Goal: Task Accomplishment & Management: Manage account settings

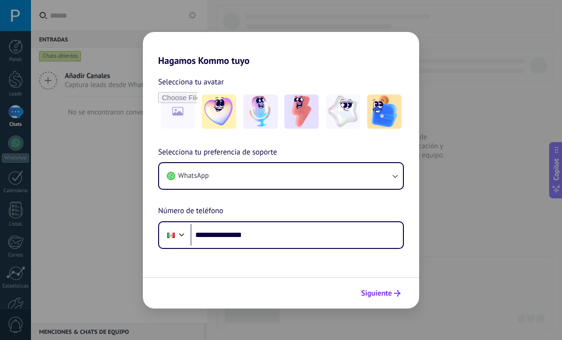
type input "**********"
click at [387, 295] on span "Siguiente" at bounding box center [376, 293] width 31 height 7
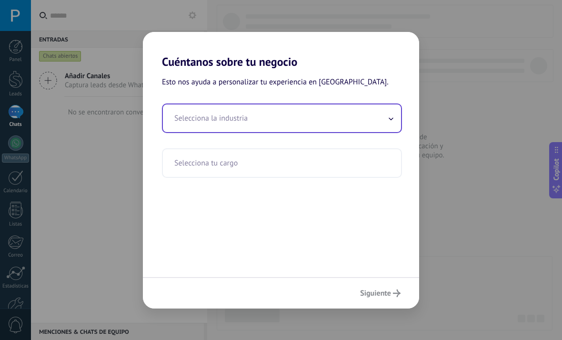
click at [383, 122] on input "text" at bounding box center [282, 118] width 238 height 28
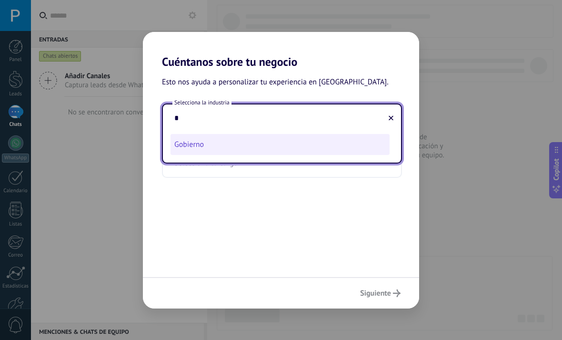
click at [377, 147] on li "Gobierno" at bounding box center [280, 144] width 219 height 21
type input "********"
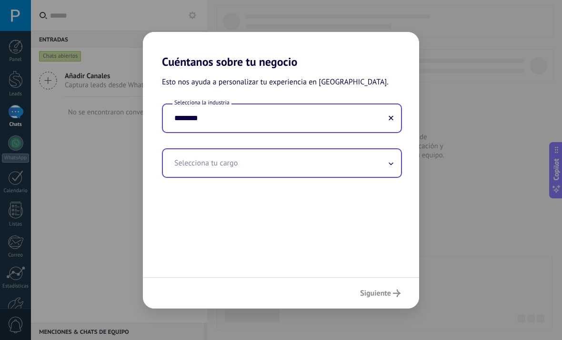
click at [387, 157] on input "text" at bounding box center [282, 163] width 238 height 28
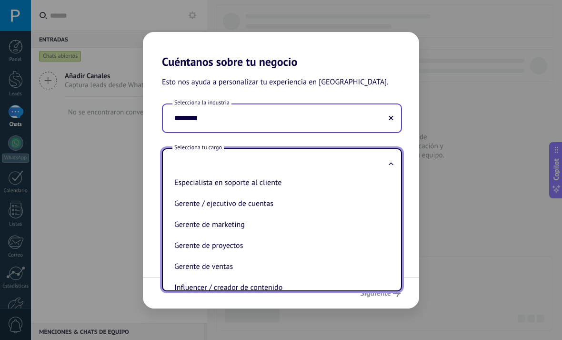
scroll to position [175, 0]
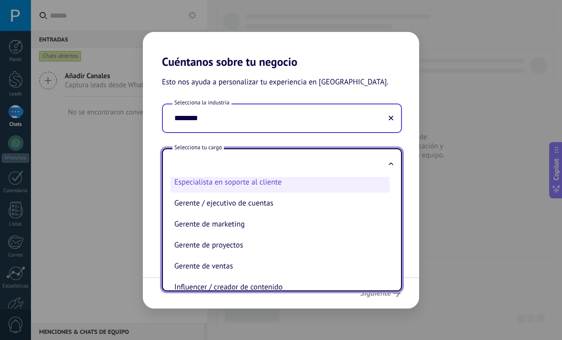
click at [387, 186] on li "Especialista en soporte al cliente" at bounding box center [280, 182] width 219 height 21
type input "**********"
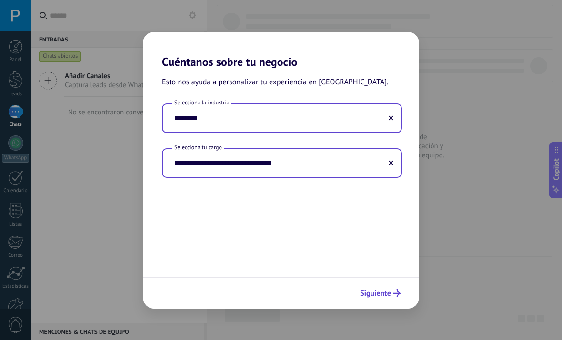
click at [399, 292] on icon "submit" at bounding box center [397, 293] width 8 height 8
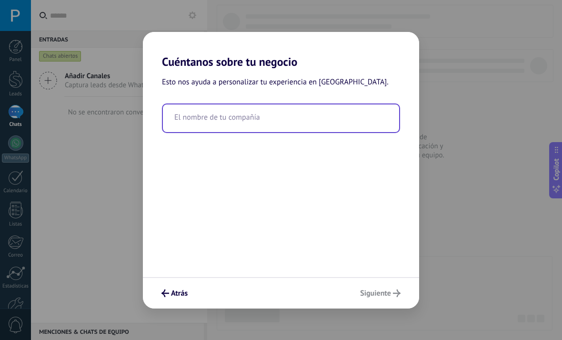
click at [354, 120] on input "text" at bounding box center [281, 118] width 236 height 28
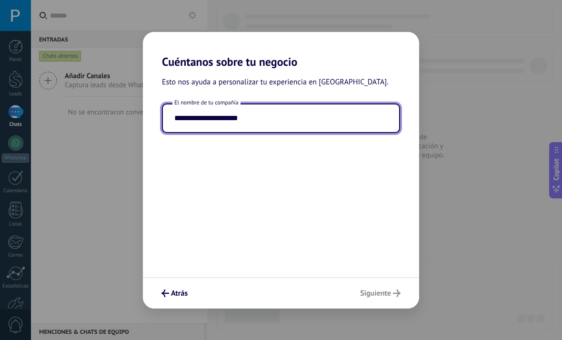
type input "**********"
click at [387, 293] on div "Atrás Siguiente" at bounding box center [281, 292] width 276 height 31
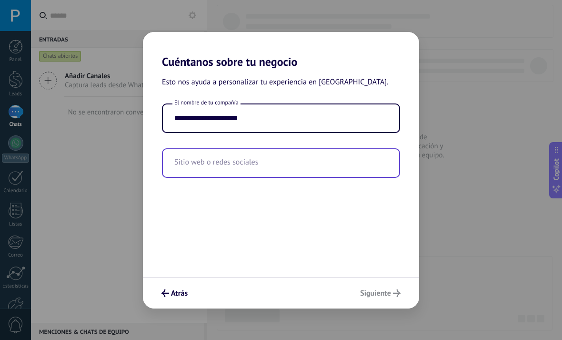
click at [368, 164] on input "text" at bounding box center [281, 163] width 236 height 28
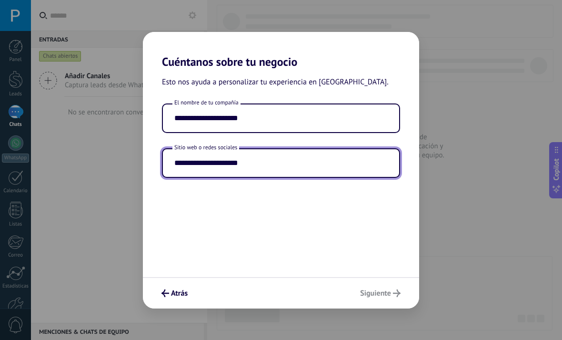
click at [380, 301] on div "Atrás Siguiente" at bounding box center [281, 292] width 276 height 31
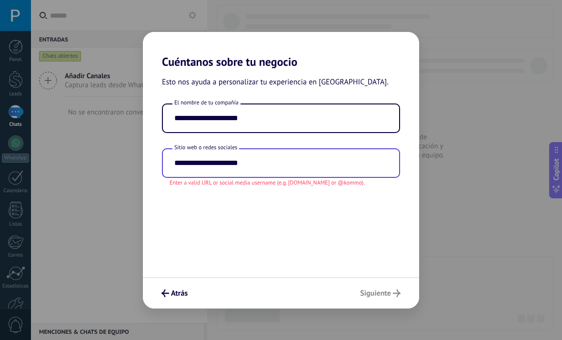
click at [245, 168] on input "**********" at bounding box center [281, 163] width 236 height 28
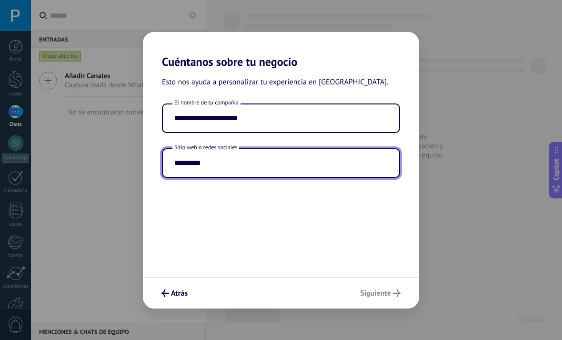
type input "*********"
click at [380, 294] on div "Atrás Siguiente" at bounding box center [281, 292] width 276 height 31
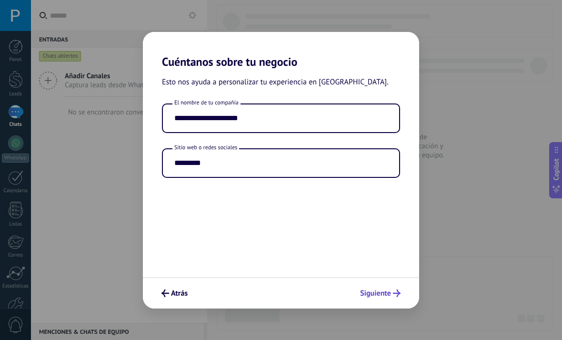
click at [388, 293] on span "Siguiente" at bounding box center [375, 293] width 31 height 7
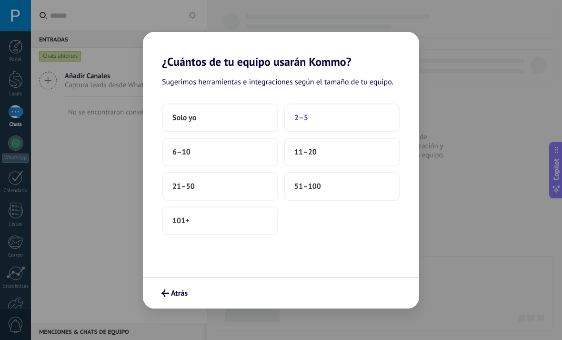
click at [345, 111] on button "2–5" at bounding box center [342, 117] width 116 height 29
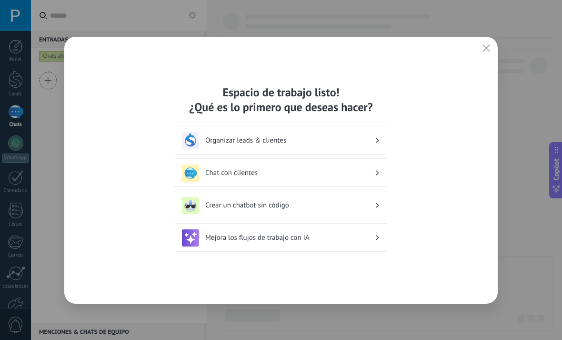
click at [359, 207] on h3 "Crear un chatbot sin código" at bounding box center [289, 205] width 169 height 9
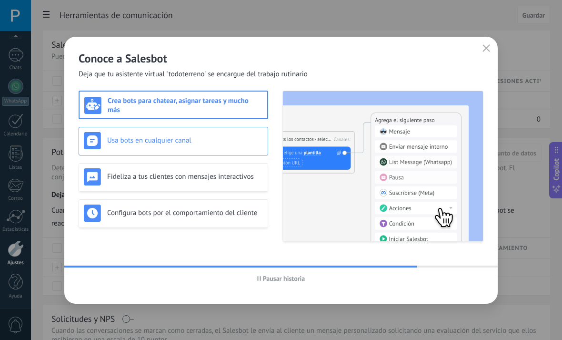
click at [255, 148] on div "Usa bots en cualquier canal" at bounding box center [173, 140] width 179 height 17
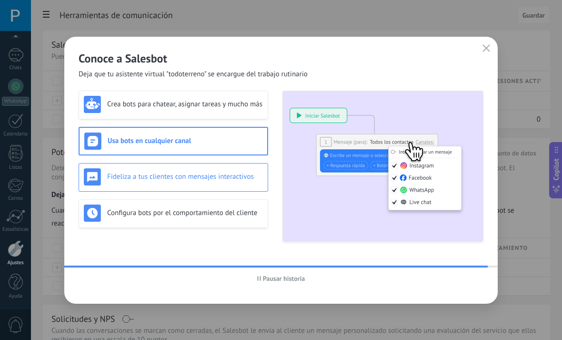
click at [251, 183] on div "Fideliza a tus clientes con mensajes interactivos" at bounding box center [173, 176] width 179 height 17
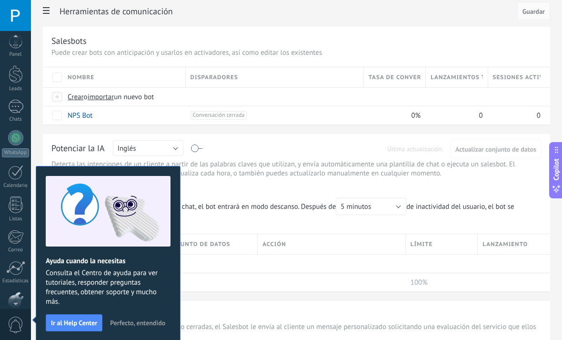
scroll to position [2, 0]
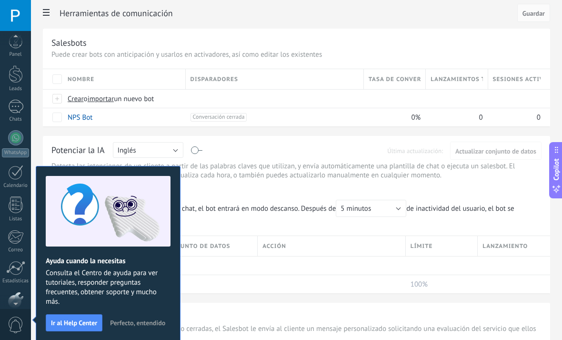
click at [136, 324] on span "Perfecto, entendido" at bounding box center [137, 322] width 55 height 7
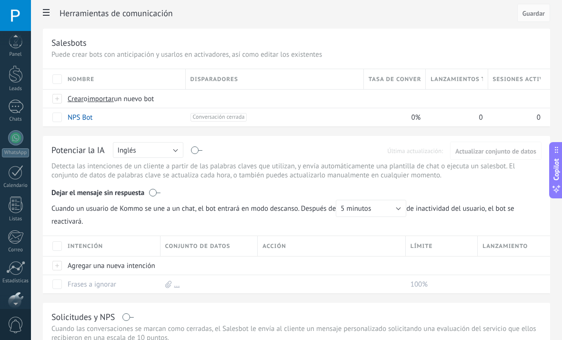
scroll to position [57, 0]
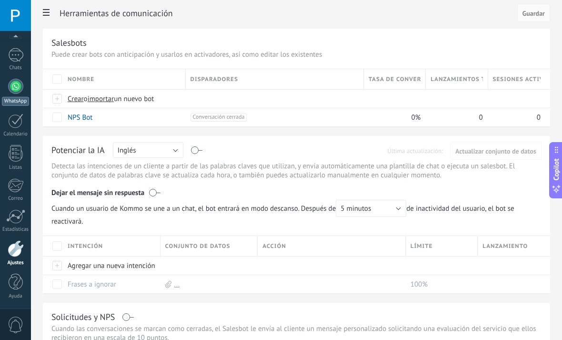
click at [19, 91] on div at bounding box center [15, 86] width 15 height 15
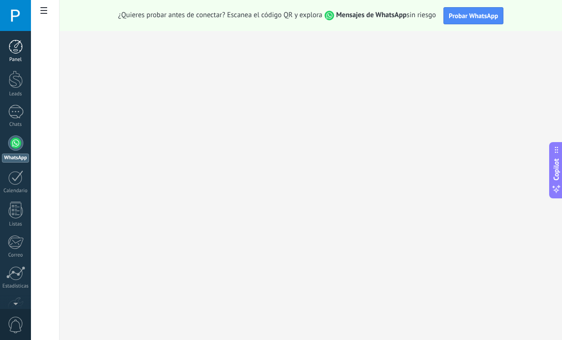
click at [13, 51] on div at bounding box center [16, 47] width 14 height 14
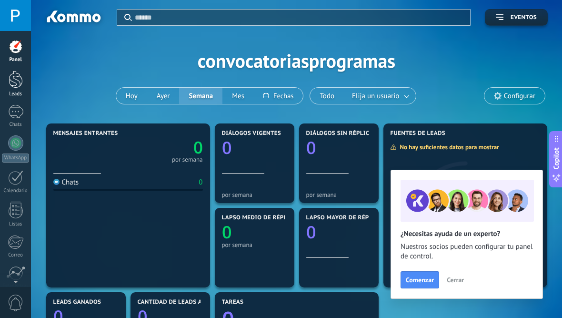
click at [19, 80] on div at bounding box center [16, 80] width 14 height 18
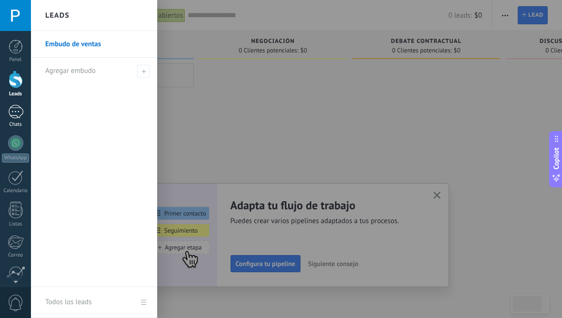
click at [9, 126] on div "Chats" at bounding box center [16, 125] width 28 height 6
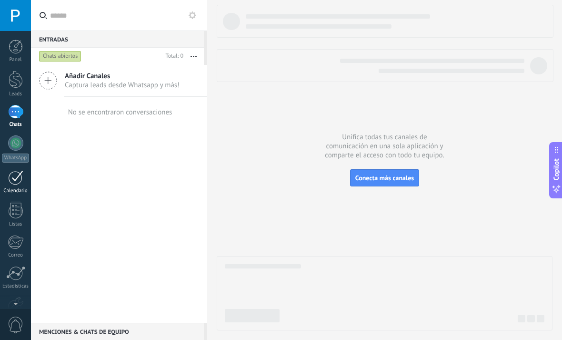
click at [13, 189] on div "Calendario" at bounding box center [16, 191] width 28 height 6
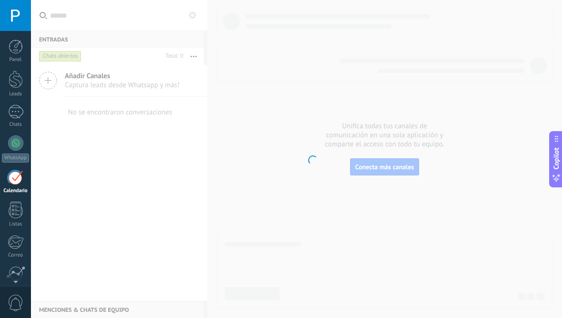
scroll to position [28, 0]
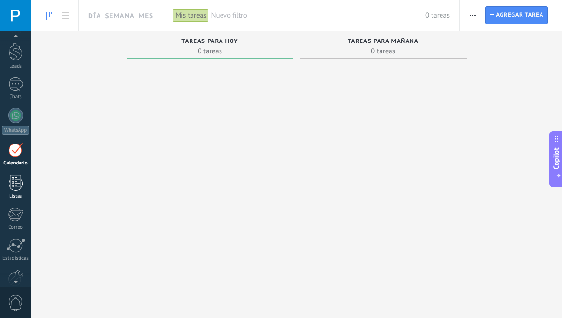
click at [17, 184] on div at bounding box center [16, 182] width 14 height 17
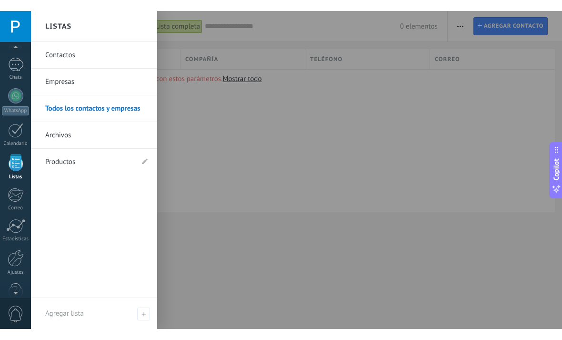
scroll to position [59, 0]
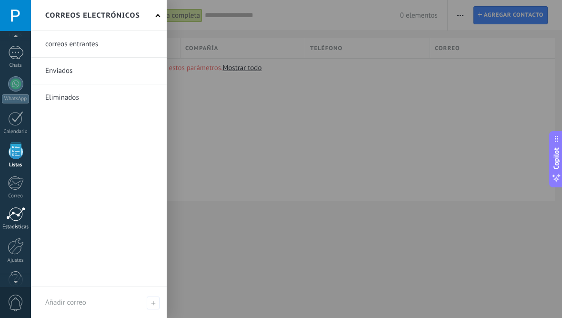
click at [12, 224] on div "Estadísticas" at bounding box center [16, 227] width 28 height 6
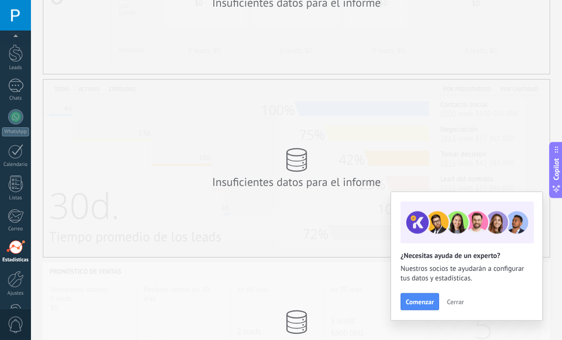
scroll to position [127, 0]
click at [12, 306] on div at bounding box center [16, 312] width 14 height 17
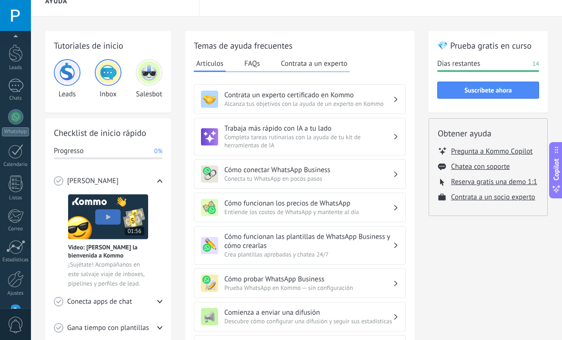
scroll to position [57, 0]
click at [31, 243] on link "Ajustes" at bounding box center [15, 253] width 31 height 26
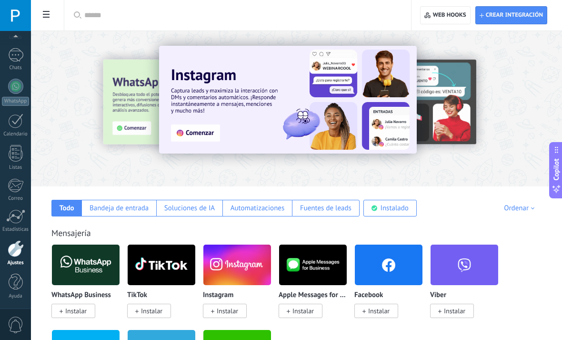
click at [91, 309] on span "Instalar" at bounding box center [73, 311] width 44 height 14
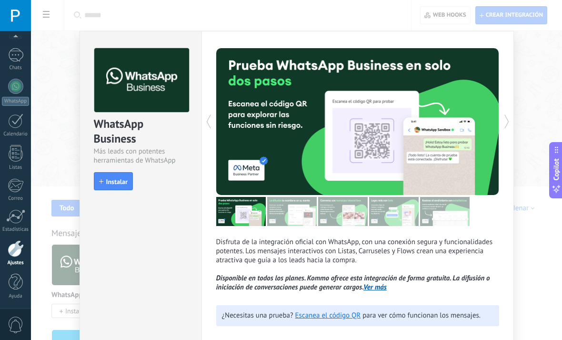
click at [117, 196] on div "WhatsApp Business Más leads con potentes herramientas de WhatsApp install Insta…" at bounding box center [141, 114] width 122 height 166
click at [112, 189] on button "Instalar" at bounding box center [113, 181] width 39 height 18
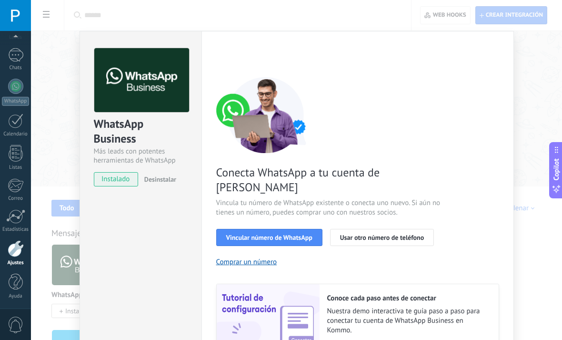
click at [310, 242] on div "Conecta WhatsApp a tu cuenta de Kommo Vincula tu número de WhatsApp existente o…" at bounding box center [357, 218] width 283 height 283
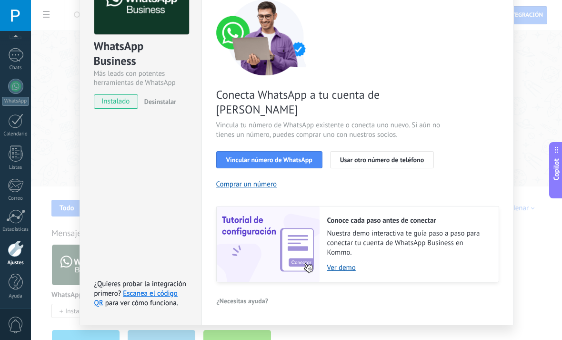
scroll to position [78, 0]
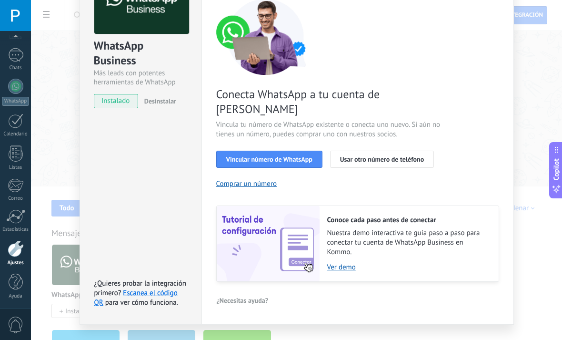
click at [286, 164] on div "Conecta WhatsApp a tu cuenta de Kommo Vincula tu número de WhatsApp existente o…" at bounding box center [357, 140] width 283 height 283
click at [19, 102] on div "WhatsApp" at bounding box center [15, 101] width 27 height 9
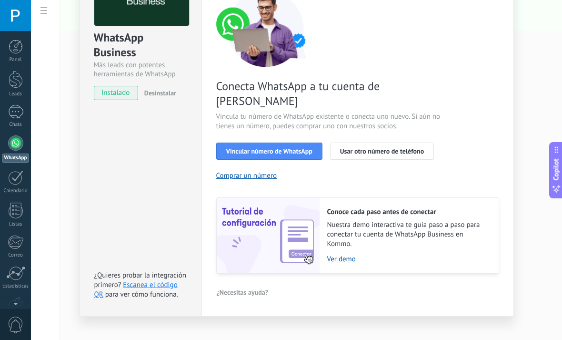
scroll to position [86, 0]
click at [416, 148] on span "Usar otro número de teléfono" at bounding box center [382, 151] width 84 height 7
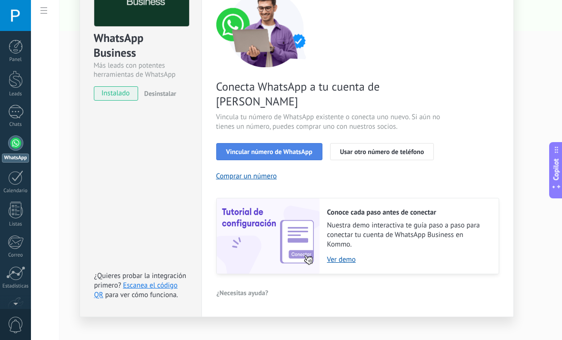
click at [288, 148] on span "Vincular número de WhatsApp" at bounding box center [269, 151] width 86 height 7
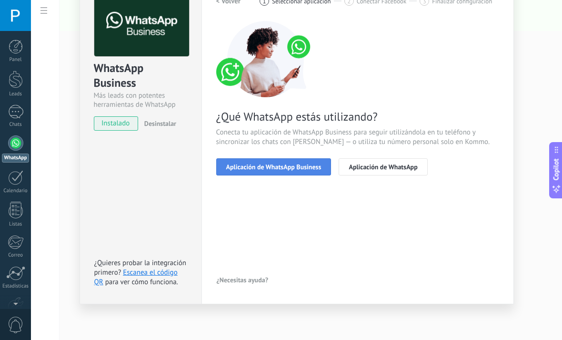
click at [287, 172] on button "Aplicación de WhatsApp Business" at bounding box center [273, 166] width 115 height 17
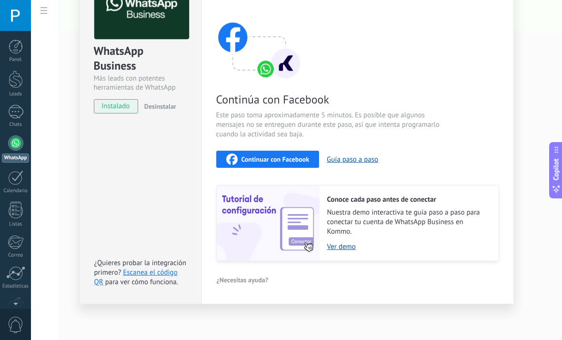
scroll to position [74, 0]
click at [340, 157] on button "Guía paso a paso" at bounding box center [352, 159] width 51 height 9
